Goal: Find specific page/section: Find specific page/section

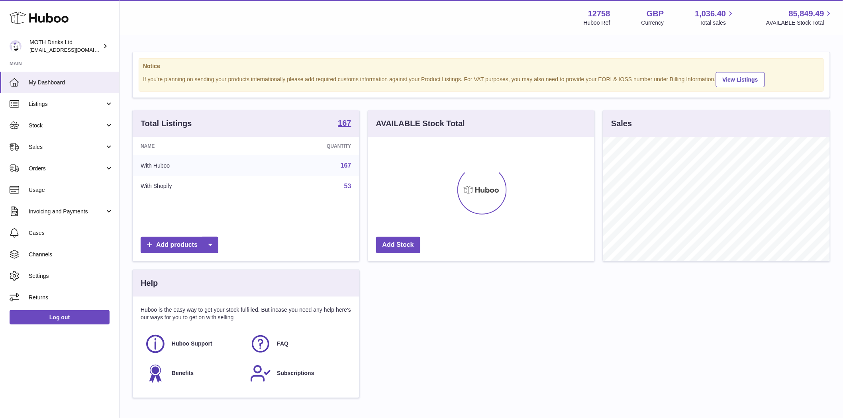
scroll to position [124, 226]
click at [27, 148] on link "Sales" at bounding box center [59, 147] width 119 height 22
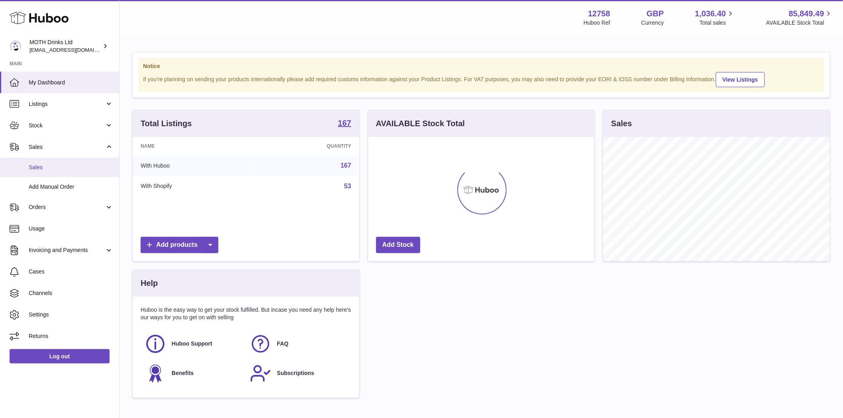
click at [30, 164] on span "Sales" at bounding box center [71, 168] width 84 height 8
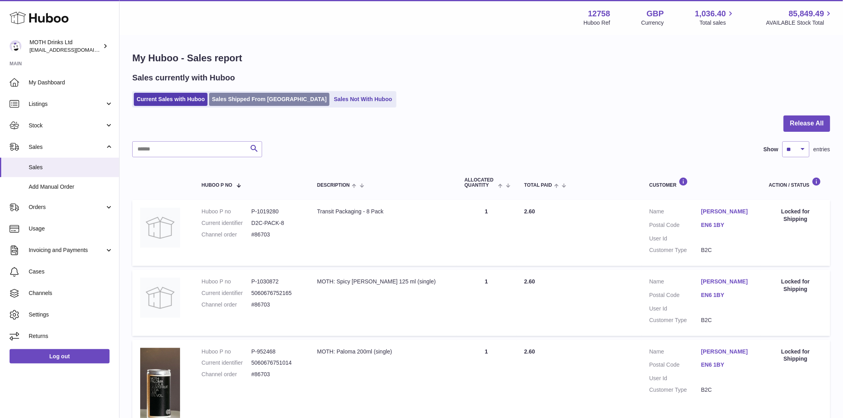
click at [229, 100] on link "Sales Shipped From [GEOGRAPHIC_DATA]" at bounding box center [269, 99] width 120 height 13
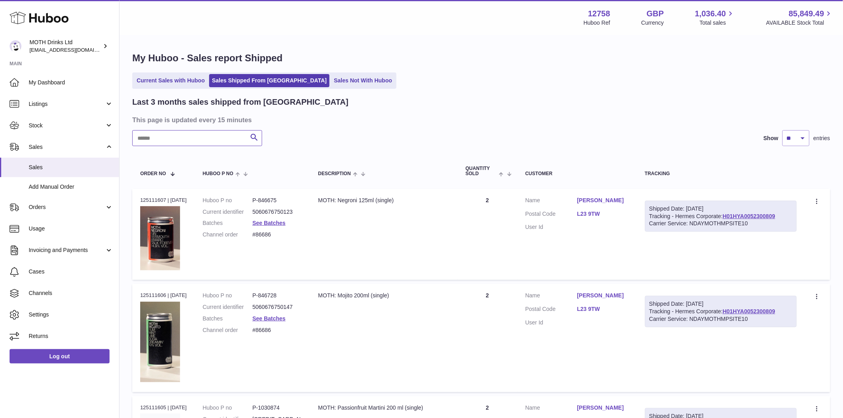
click at [188, 141] on input "text" at bounding box center [197, 138] width 130 height 16
paste input "*********"
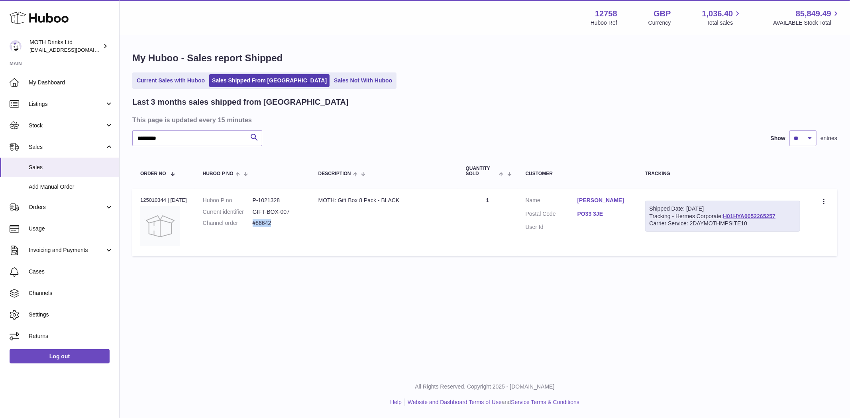
drag, startPoint x: 275, startPoint y: 228, endPoint x: 257, endPoint y: 229, distance: 17.9
click at [257, 229] on dl "Huboo P no P-1021328 Current identifier GIFT-BOX-007 Channel order #86642" at bounding box center [253, 214] width 100 height 35
copy dd "#86642"
click at [188, 141] on input "*********" at bounding box center [197, 138] width 130 height 16
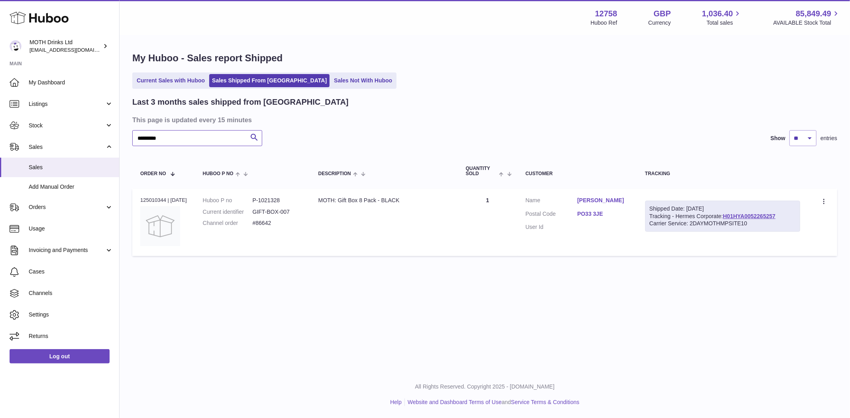
paste input "text"
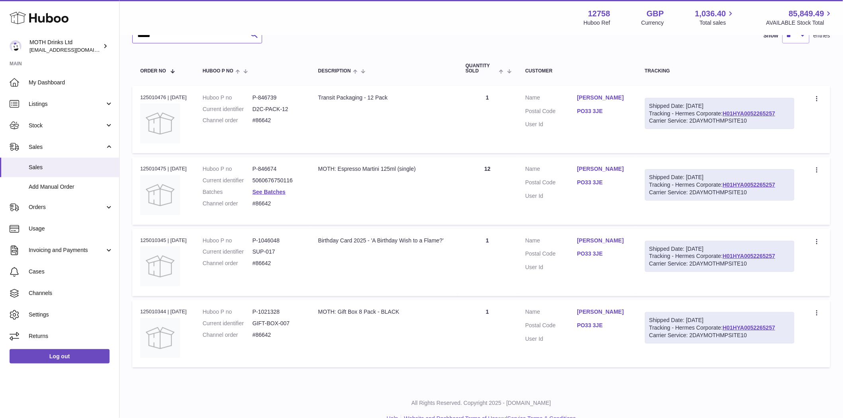
scroll to position [118, 0]
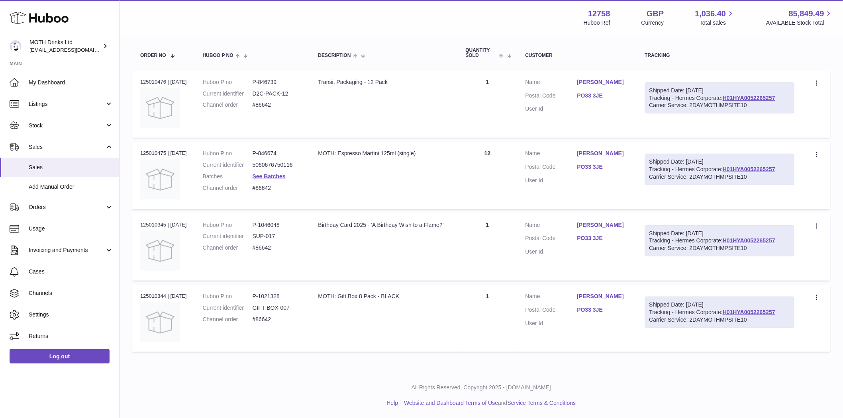
type input "******"
drag, startPoint x: 416, startPoint y: 306, endPoint x: 319, endPoint y: 297, distance: 97.2
click at [330, 297] on td "Description MOTH: Gift Box 8 Pack - BLACK" at bounding box center [383, 318] width 147 height 67
click at [420, 318] on td "Description MOTH: Gift Box 8 Pack - BLACK" at bounding box center [383, 318] width 147 height 67
drag, startPoint x: 419, startPoint y: 303, endPoint x: 321, endPoint y: 301, distance: 98.4
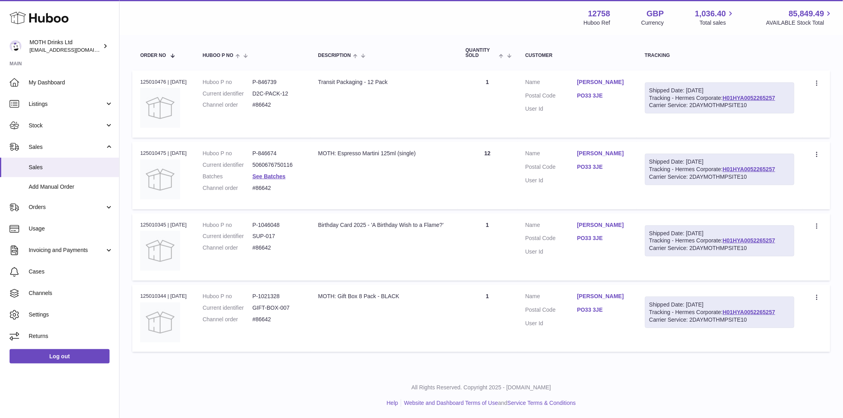
click at [321, 301] on td "Description MOTH: Gift Box 8 Pack - BLACK" at bounding box center [383, 318] width 147 height 67
click at [44, 106] on span "Listings" at bounding box center [67, 104] width 76 height 8
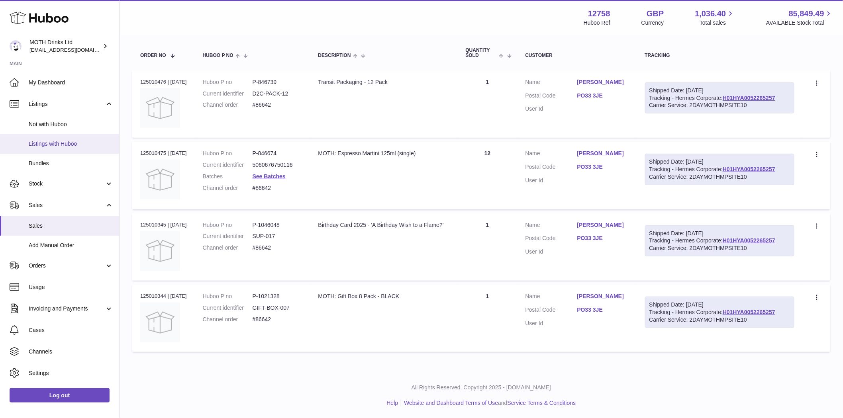
click at [68, 145] on span "Listings with Huboo" at bounding box center [71, 144] width 84 height 8
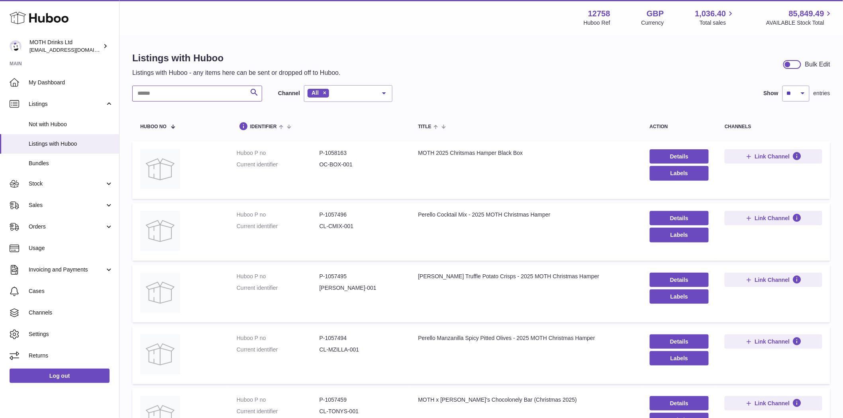
click at [162, 95] on input "text" at bounding box center [197, 94] width 130 height 16
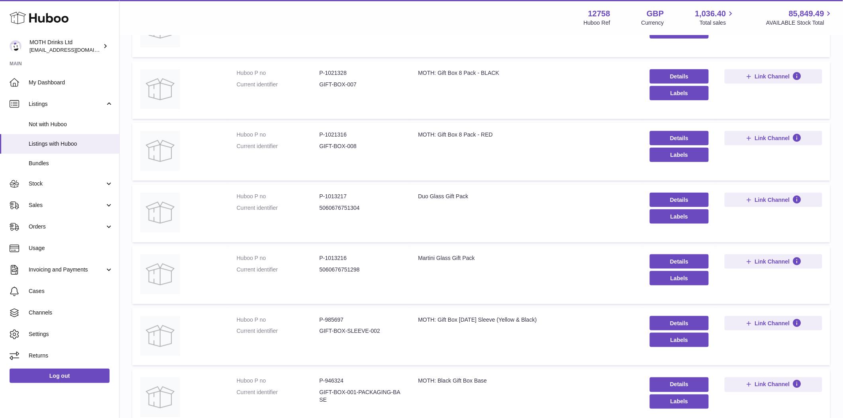
scroll to position [398, 0]
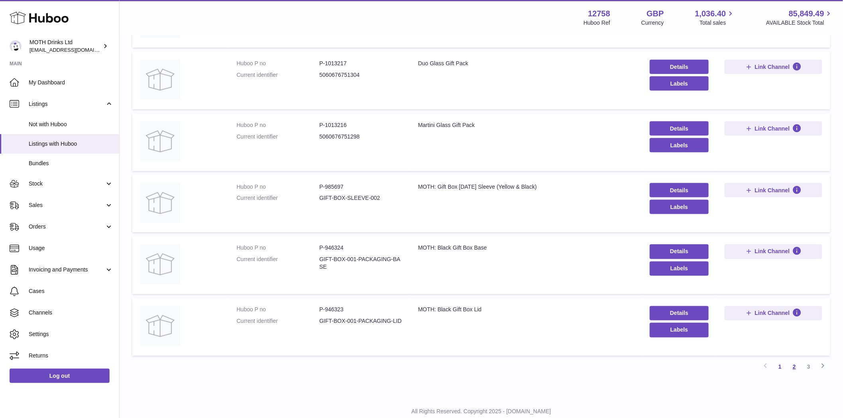
type input "****"
click at [795, 367] on link "2" at bounding box center [794, 367] width 14 height 14
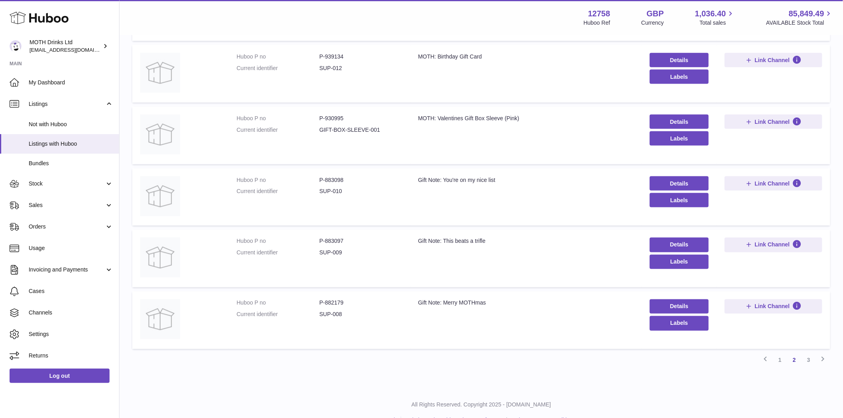
scroll to position [422, 0]
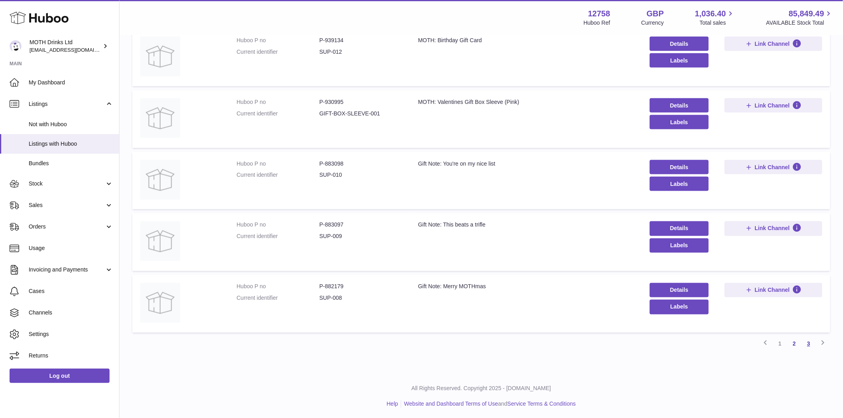
click at [811, 345] on link "3" at bounding box center [809, 344] width 14 height 14
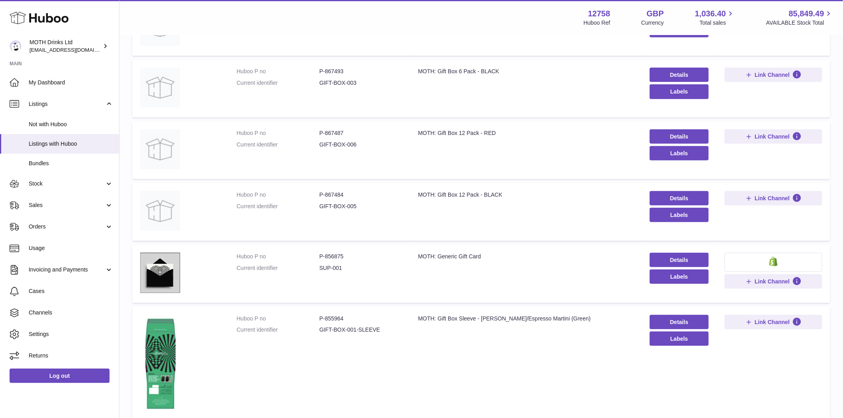
scroll to position [36, 0]
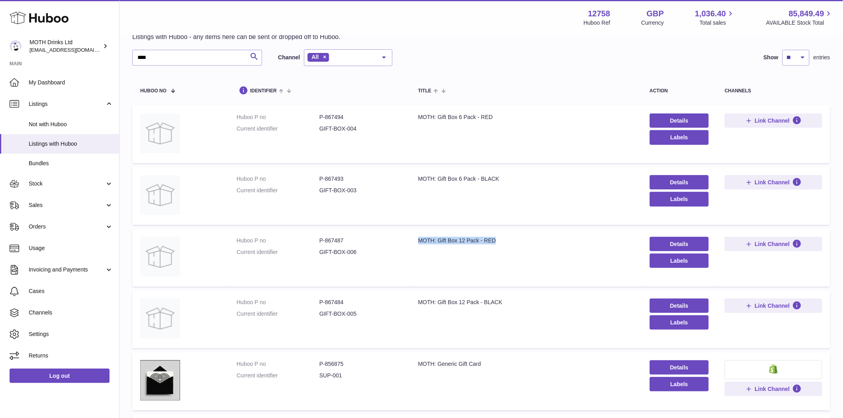
drag, startPoint x: 482, startPoint y: 245, endPoint x: 416, endPoint y: 242, distance: 66.2
click at [416, 242] on td "Title MOTH: Gift Box 12 Pack - RED" at bounding box center [526, 258] width 232 height 58
drag, startPoint x: 505, startPoint y: 303, endPoint x: 398, endPoint y: 296, distance: 107.8
click at [416, 296] on td "Title MOTH: Gift Box 12 Pack - BLACK" at bounding box center [526, 320] width 232 height 58
drag, startPoint x: 350, startPoint y: 303, endPoint x: 323, endPoint y: 303, distance: 26.7
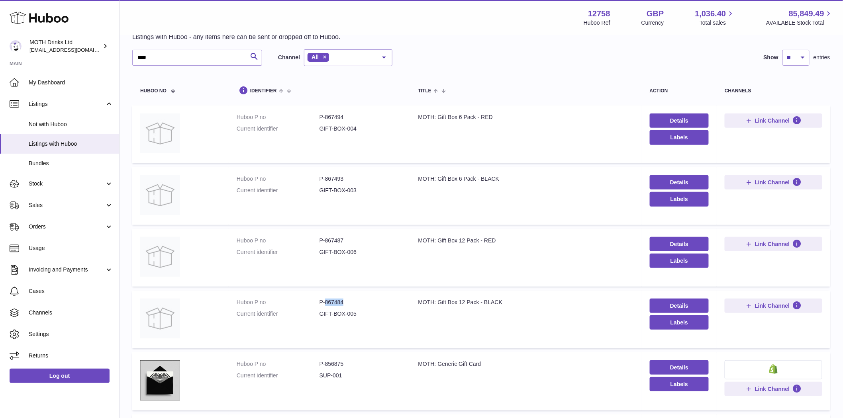
click at [323, 303] on dd "P-867484" at bounding box center [361, 303] width 83 height 8
copy dd "867484"
click at [38, 209] on span "Sales" at bounding box center [67, 206] width 76 height 8
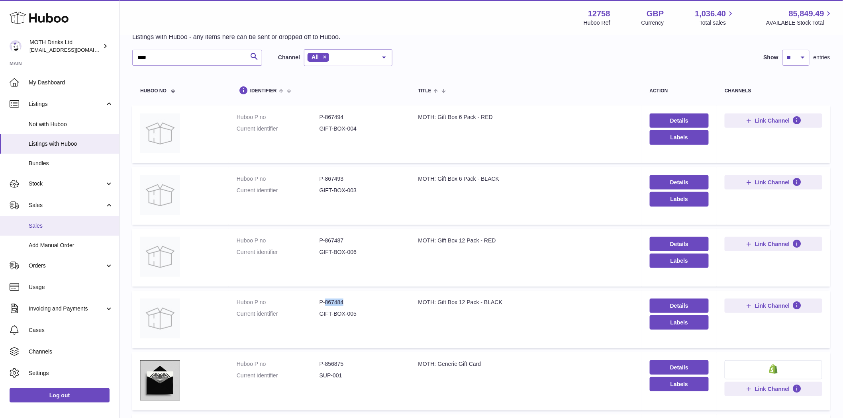
click at [53, 228] on span "Sales" at bounding box center [71, 226] width 84 height 8
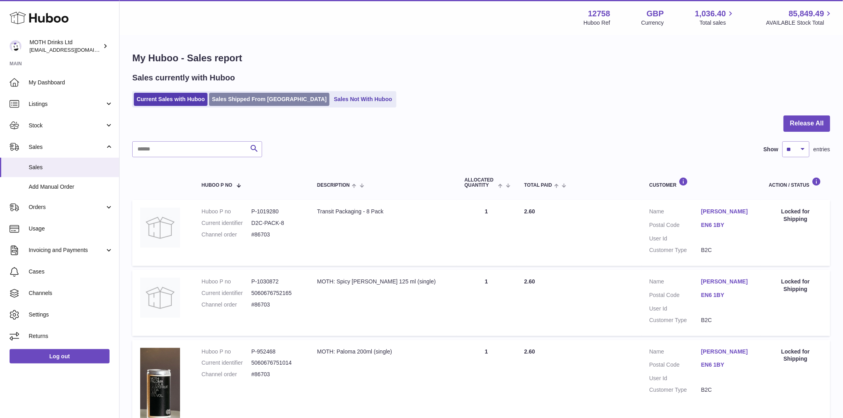
click at [258, 100] on link "Sales Shipped From Huboo" at bounding box center [269, 99] width 120 height 13
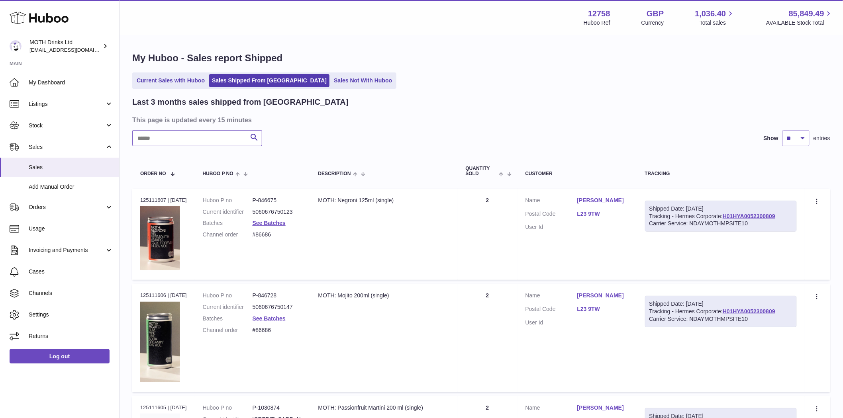
click at [164, 140] on input "text" at bounding box center [197, 138] width 130 height 16
paste input "********"
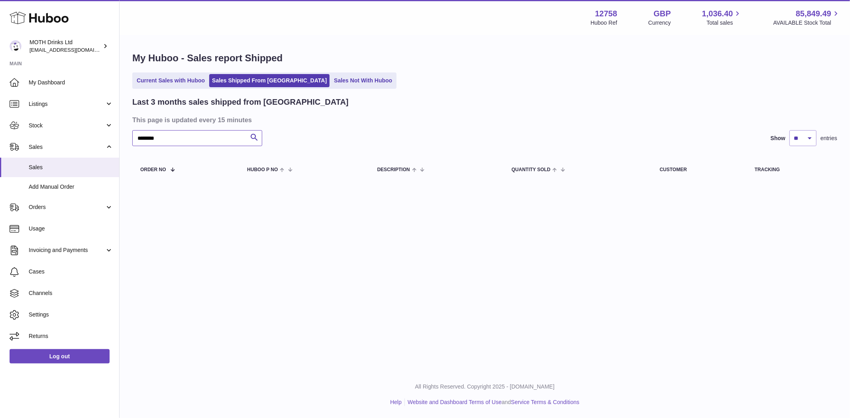
click at [181, 139] on input "********" at bounding box center [197, 138] width 130 height 16
paste input "*"
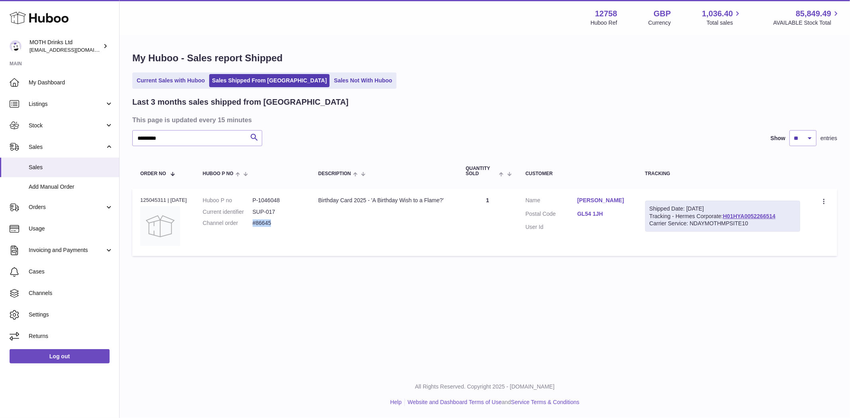
drag, startPoint x: 283, startPoint y: 226, endPoint x: 258, endPoint y: 228, distance: 25.1
click at [258, 228] on dl "Huboo P no P-1046048 Current identifier SUP-017 Channel order #86645" at bounding box center [253, 214] width 100 height 35
copy dd "#86645"
click at [173, 134] on input "*********" at bounding box center [197, 138] width 130 height 16
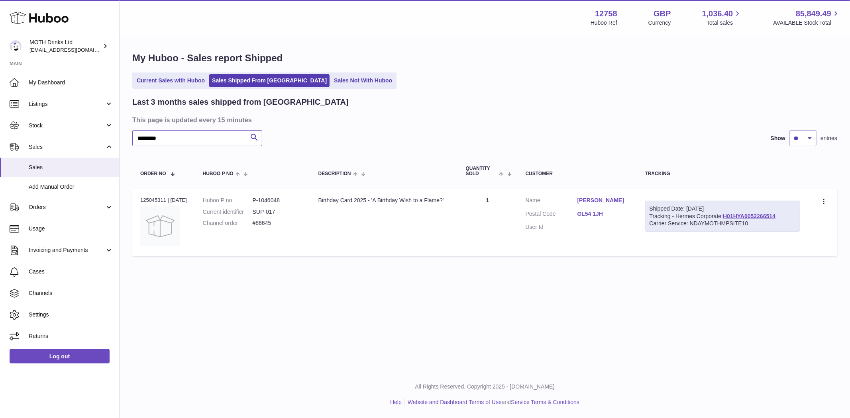
paste input "text"
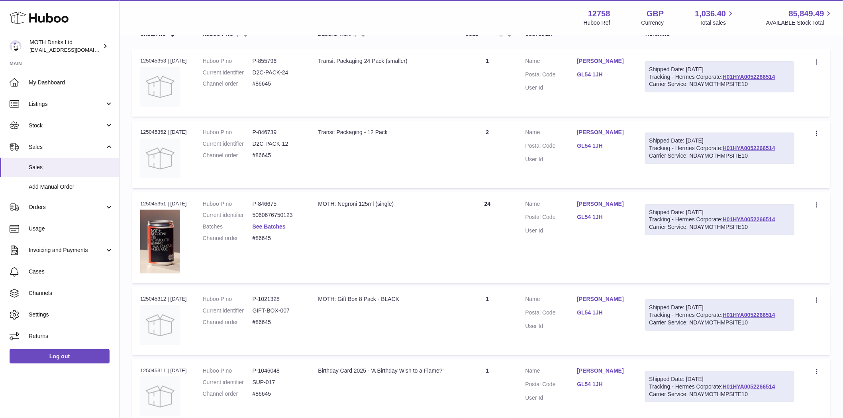
scroll to position [214, 0]
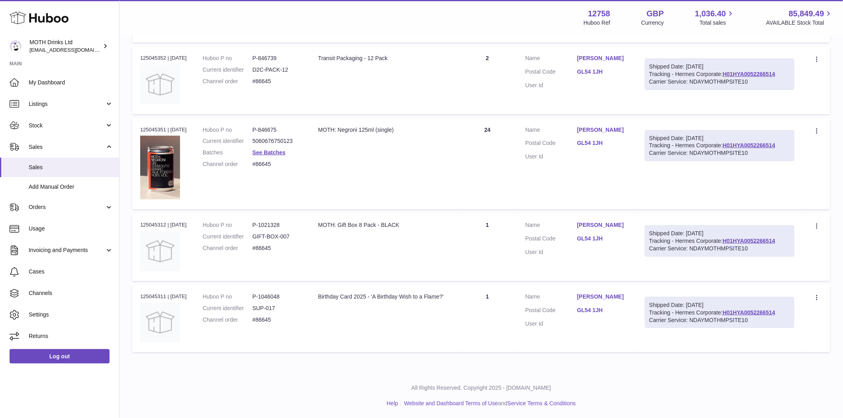
type input "******"
drag, startPoint x: 372, startPoint y: 309, endPoint x: 319, endPoint y: 296, distance: 54.1
click at [319, 296] on td "Description Birthday Card 2025 - 'A Birthday Wish to a Flame?'" at bounding box center [383, 318] width 147 height 67
click at [400, 325] on td "Description Birthday Card 2025 - 'A Birthday Wish to a Flame?'" at bounding box center [383, 318] width 147 height 67
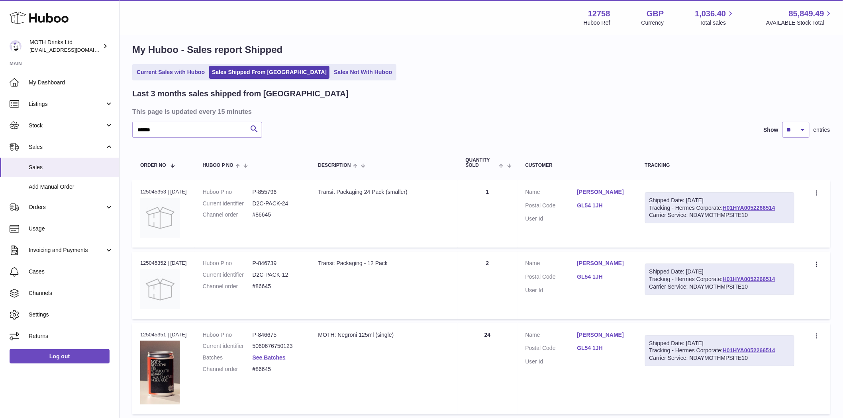
scroll to position [0, 0]
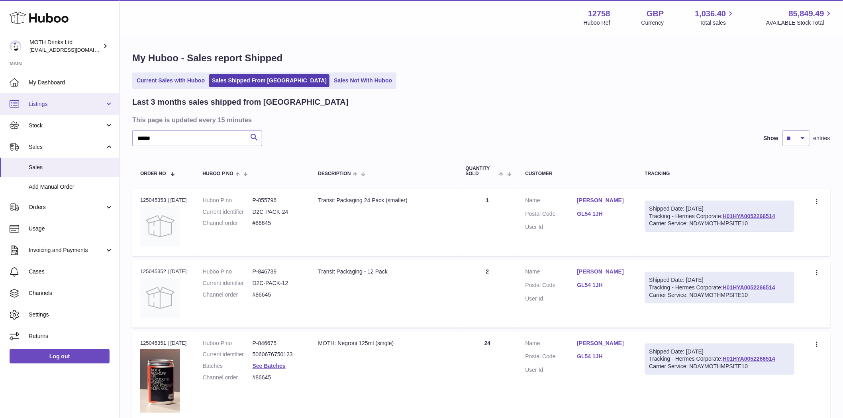
click at [36, 109] on link "Listings" at bounding box center [59, 104] width 119 height 22
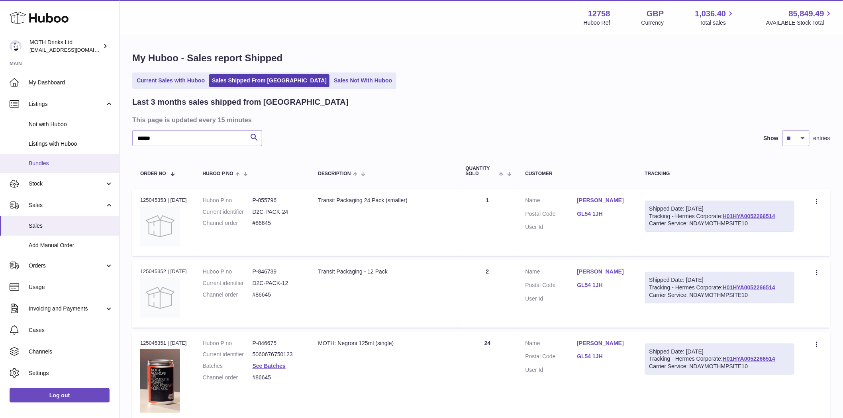
click at [48, 167] on link "Bundles" at bounding box center [59, 164] width 119 height 20
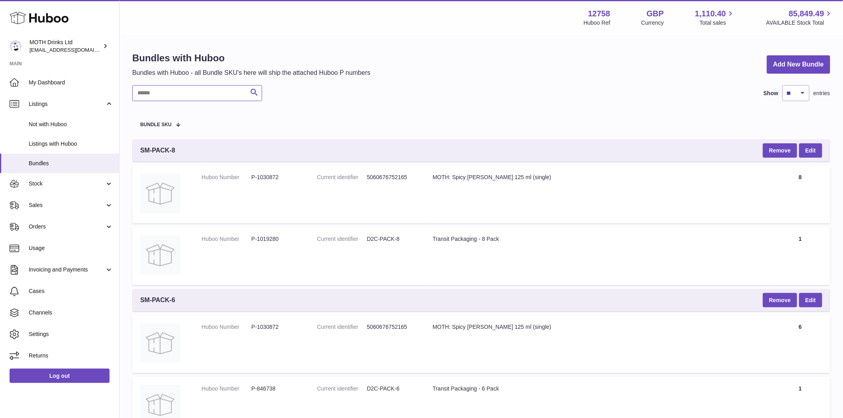
click at [161, 98] on input "text" at bounding box center [197, 93] width 130 height 16
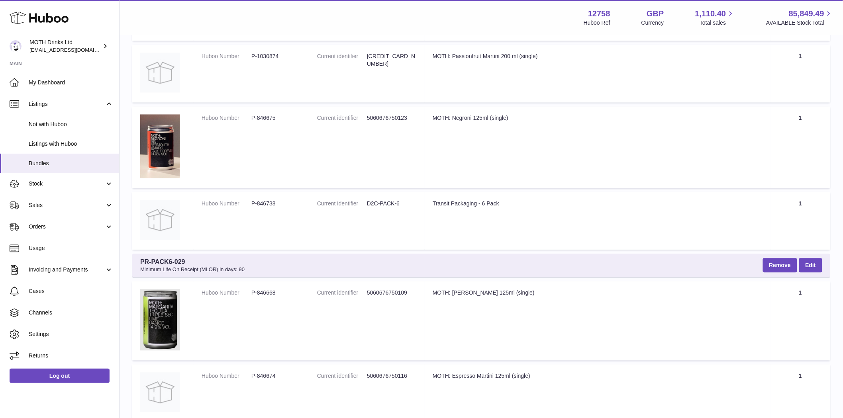
scroll to position [5844, 0]
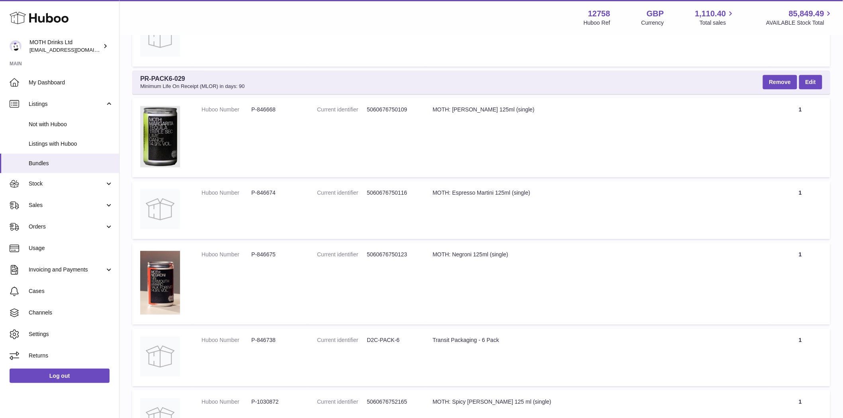
type input "*******"
